Goal: Use online tool/utility: Utilize a website feature to perform a specific function

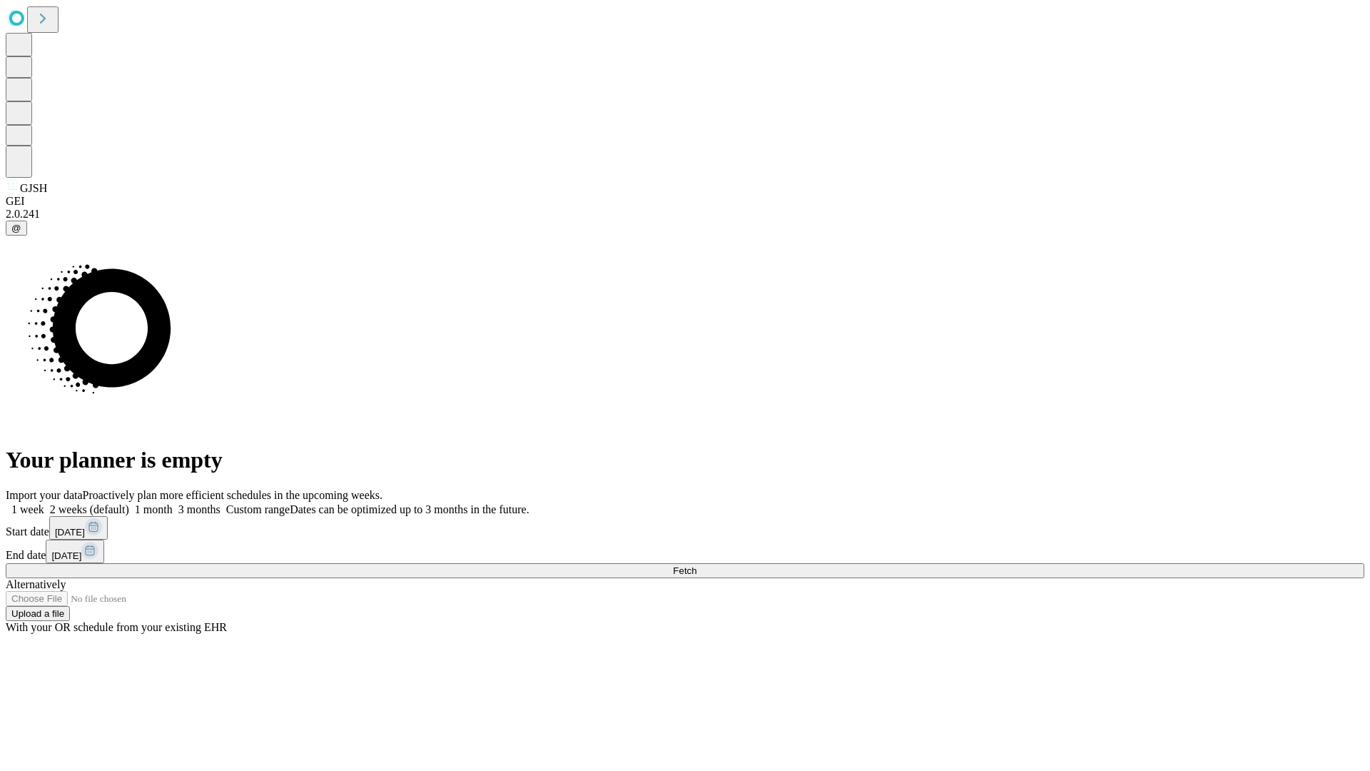
click at [696, 565] on span "Fetch" at bounding box center [685, 570] width 24 height 11
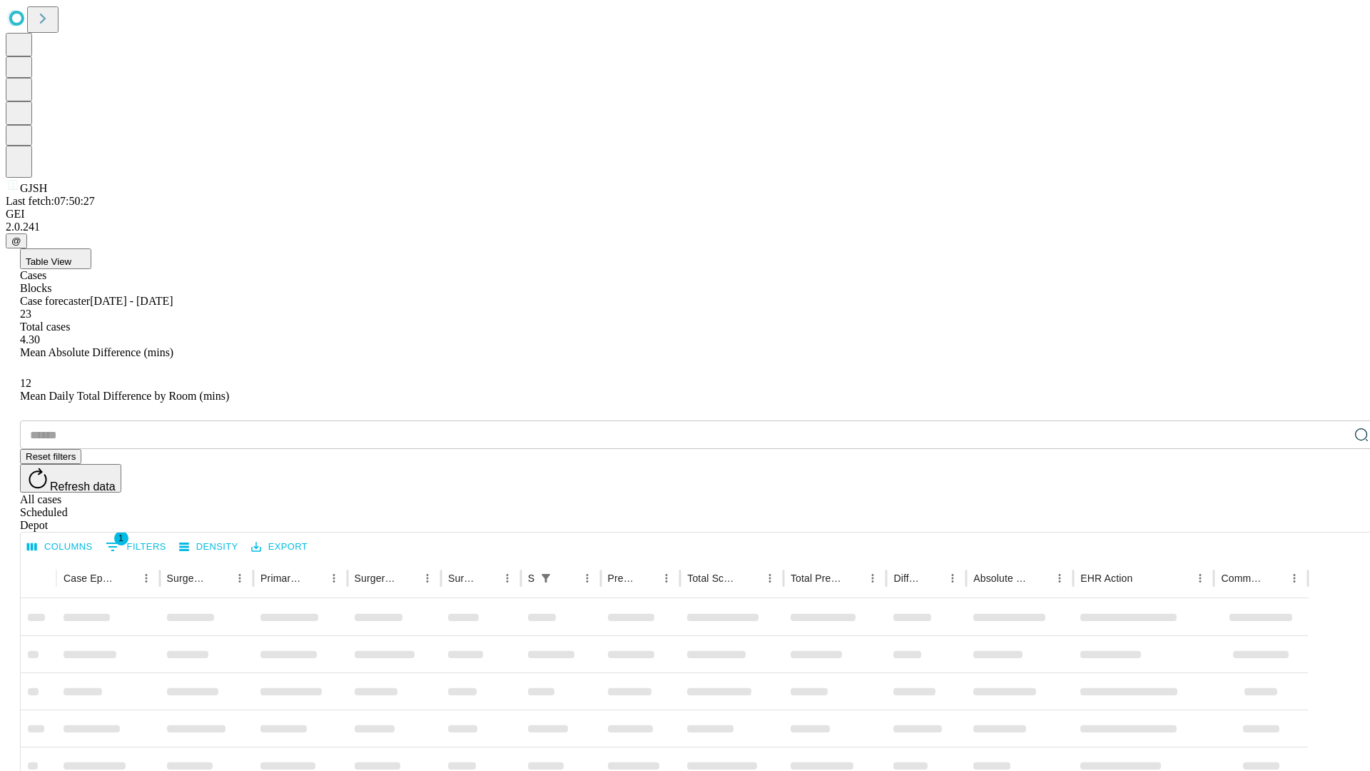
click at [1333, 519] on div "Depot" at bounding box center [699, 525] width 1359 height 13
